Goal: Navigation & Orientation: Find specific page/section

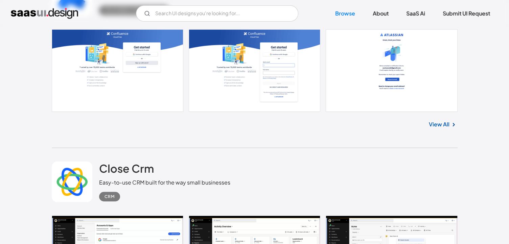
scroll to position [2027, 0]
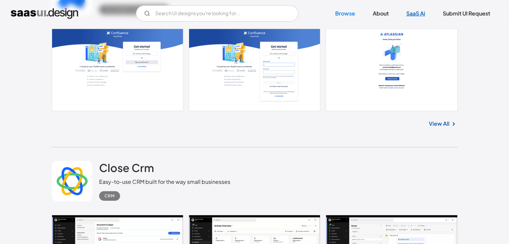
click at [411, 14] on link "SaaS Ai" at bounding box center [415, 13] width 35 height 15
click at [376, 15] on link "About" at bounding box center [381, 13] width 32 height 15
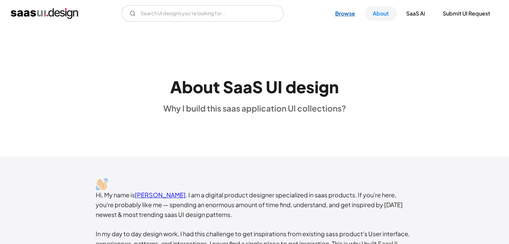
click at [352, 13] on link "Browse" at bounding box center [345, 13] width 36 height 15
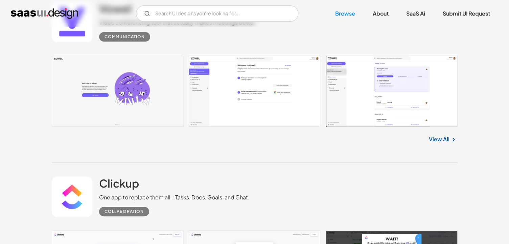
scroll to position [210, 0]
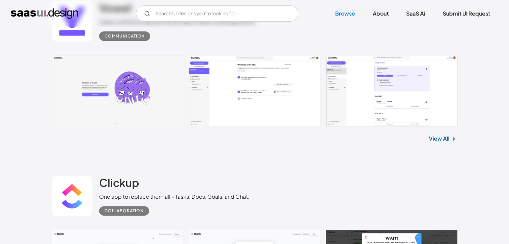
click at [432, 141] on link "View All" at bounding box center [439, 139] width 21 height 8
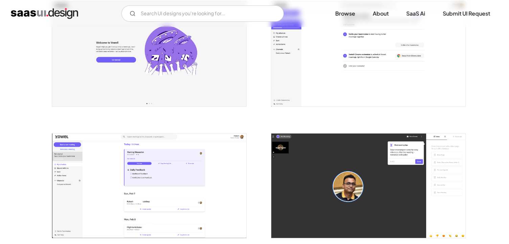
scroll to position [116, 0]
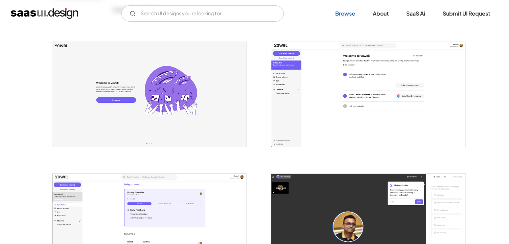
click at [346, 16] on link "Browse" at bounding box center [345, 13] width 36 height 15
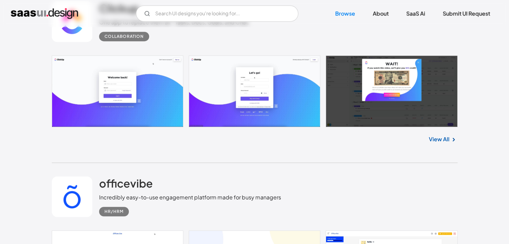
scroll to position [388, 0]
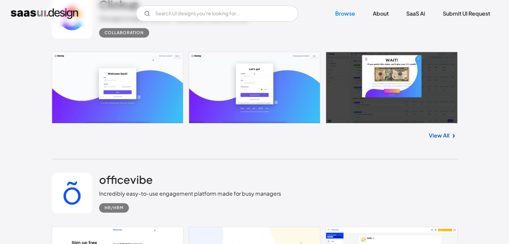
click at [437, 136] on link "View All" at bounding box center [439, 136] width 21 height 8
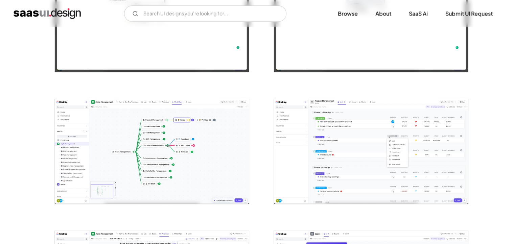
scroll to position [850, 0]
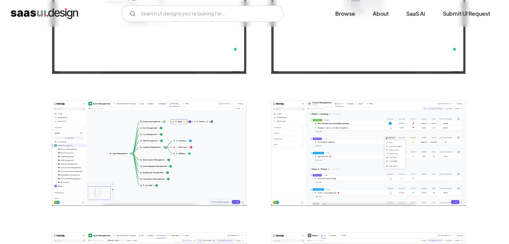
click at [194, 147] on img "open lightbox" at bounding box center [149, 153] width 194 height 105
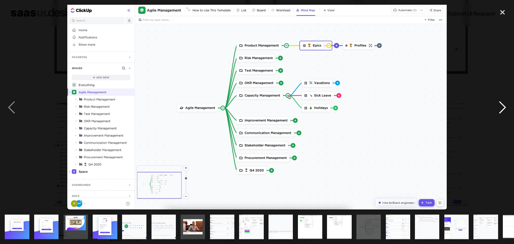
click at [509, 104] on div "next image" at bounding box center [502, 107] width 23 height 205
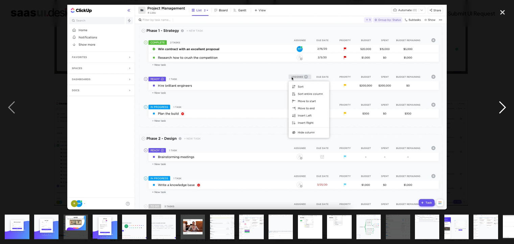
click at [509, 104] on div "next image" at bounding box center [502, 107] width 23 height 205
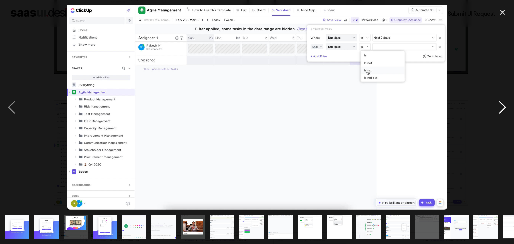
click at [509, 104] on div "next image" at bounding box center [502, 107] width 23 height 205
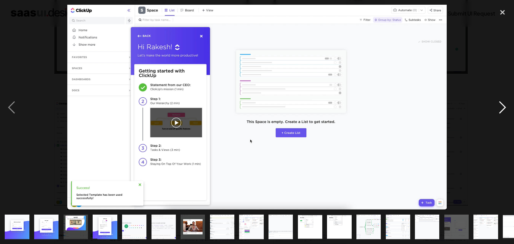
click at [509, 104] on div "next image" at bounding box center [502, 107] width 23 height 205
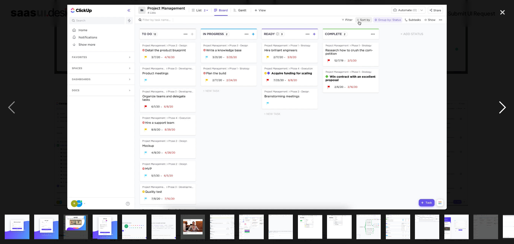
click at [509, 104] on div "next image" at bounding box center [502, 107] width 23 height 205
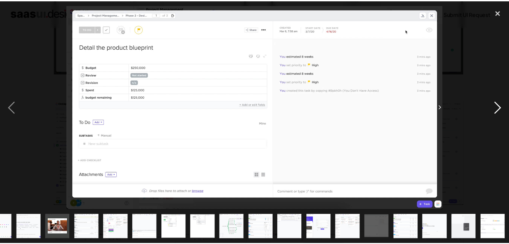
scroll to position [0, 135]
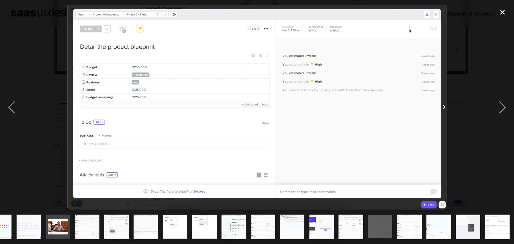
click at [503, 14] on div "close lightbox" at bounding box center [502, 12] width 23 height 15
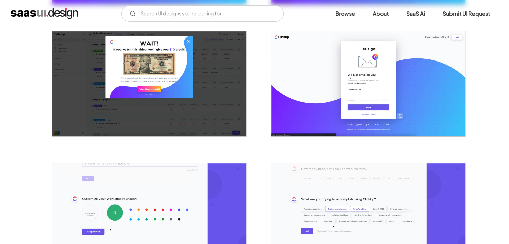
scroll to position [280, 0]
